Goal: Transaction & Acquisition: Purchase product/service

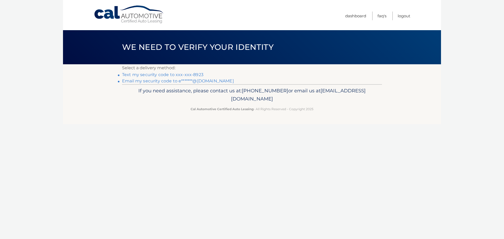
click at [156, 74] on link "Text my security code to xxx-xxx-8923" at bounding box center [162, 74] width 81 height 5
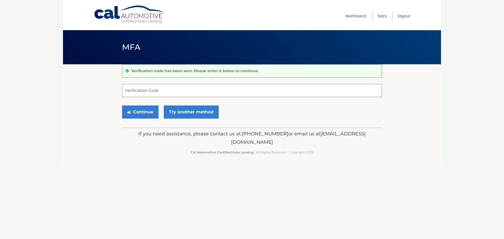
click at [160, 89] on input "Verification Code" at bounding box center [252, 90] width 260 height 13
type input "165465"
click at [139, 112] on button "Continue" at bounding box center [140, 112] width 37 height 13
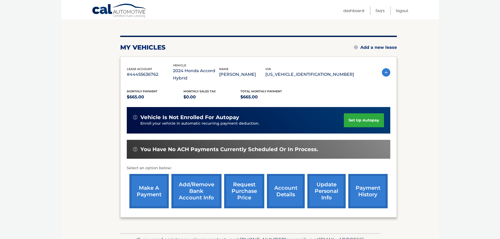
scroll to position [53, 0]
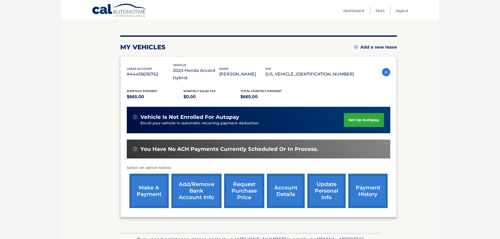
click at [144, 184] on link "make a payment" at bounding box center [148, 191] width 39 height 34
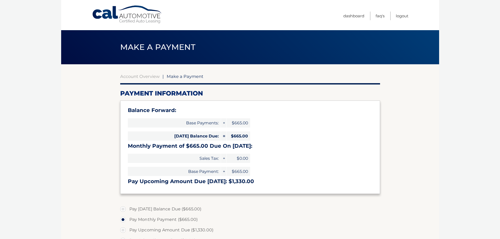
select select "NWY2YmFjYWYtNmE2NS00MDBjLWJlYWYtMzBhODNjZDhlODE5"
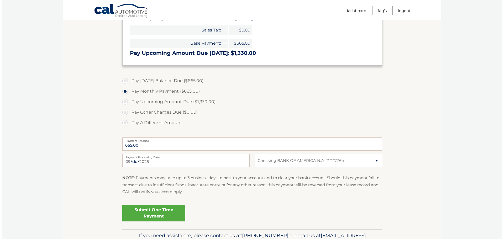
scroll to position [158, 0]
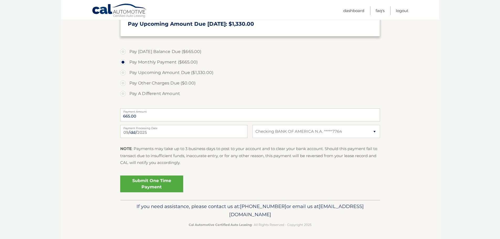
click at [149, 184] on link "Submit One Time Payment" at bounding box center [151, 184] width 63 height 17
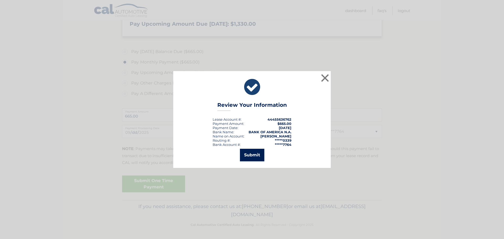
click at [258, 154] on button "Submit" at bounding box center [252, 155] width 24 height 13
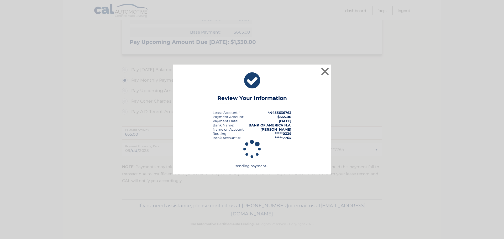
scroll to position [139, 0]
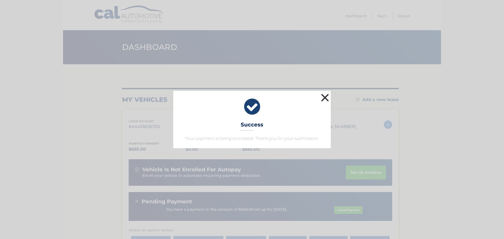
click at [328, 97] on button "×" at bounding box center [325, 97] width 11 height 11
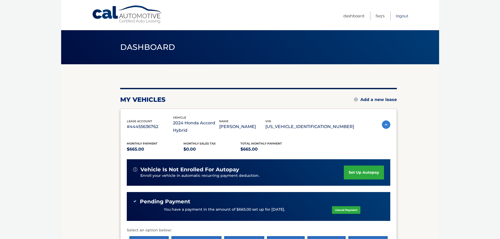
click at [404, 15] on link "Logout" at bounding box center [402, 16] width 13 height 9
